Goal: Information Seeking & Learning: Learn about a topic

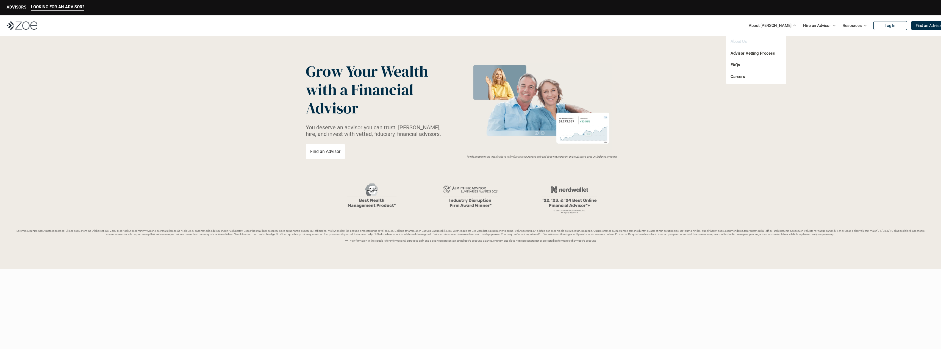
click at [734, 41] on link "About Us" at bounding box center [738, 41] width 16 height 5
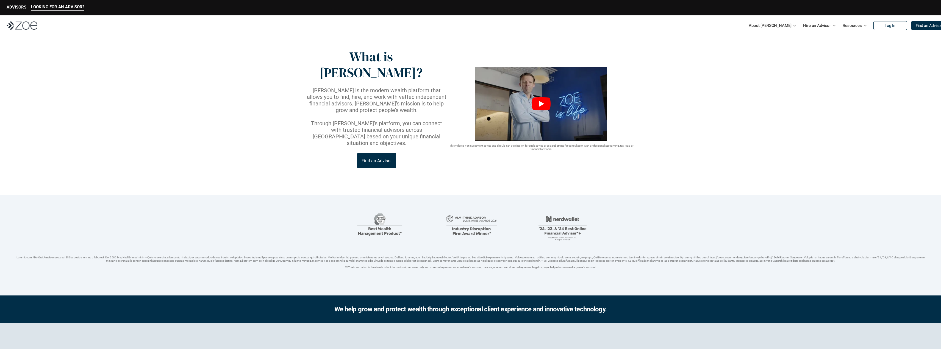
click at [535, 97] on icon "Play" at bounding box center [541, 103] width 19 height 13
click at [736, 66] on link "FAQs" at bounding box center [734, 64] width 9 height 5
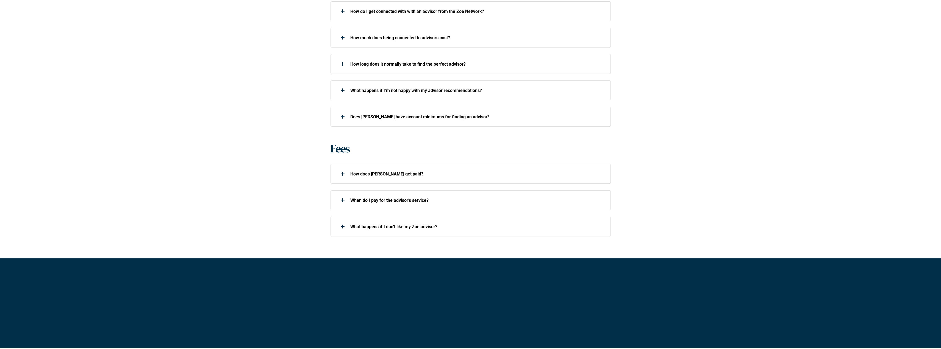
scroll to position [302, 0]
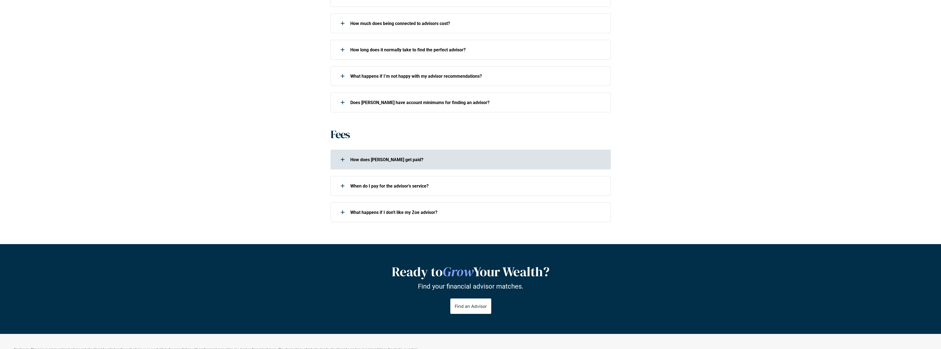
click at [340, 159] on div at bounding box center [342, 159] width 11 height 11
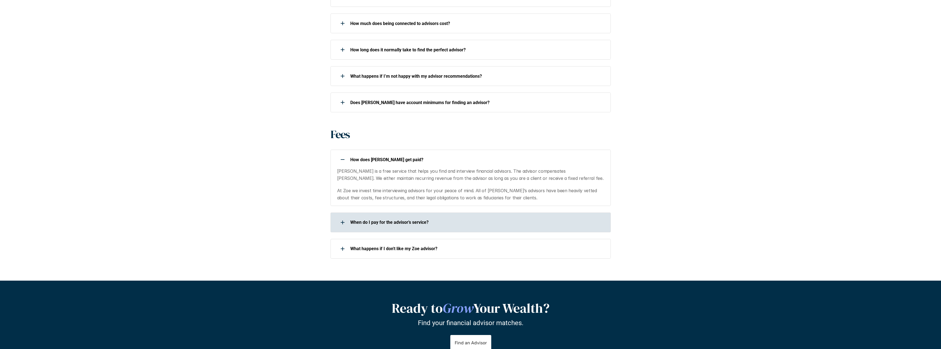
click at [343, 224] on div at bounding box center [342, 222] width 11 height 11
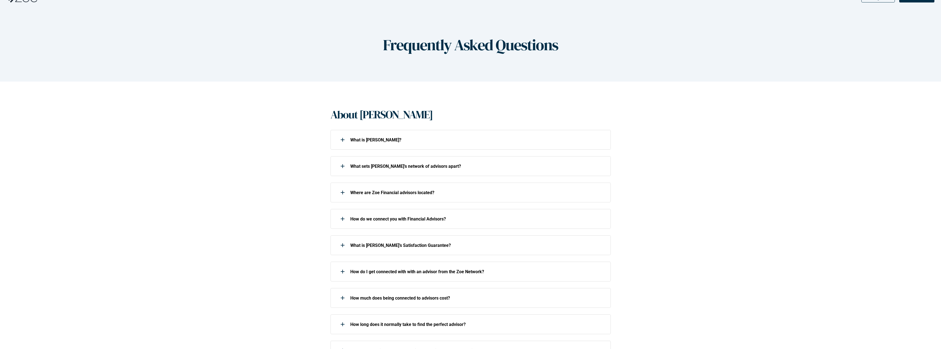
scroll to position [0, 0]
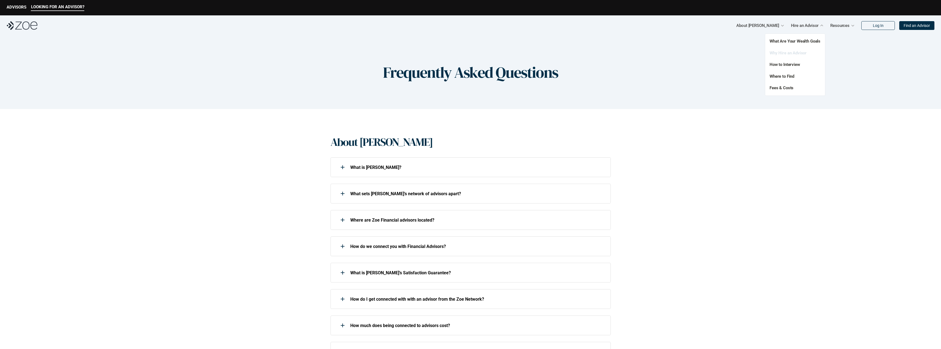
click at [787, 52] on link "Why Hire an Advisor" at bounding box center [787, 53] width 37 height 5
